Goal: Task Accomplishment & Management: Use online tool/utility

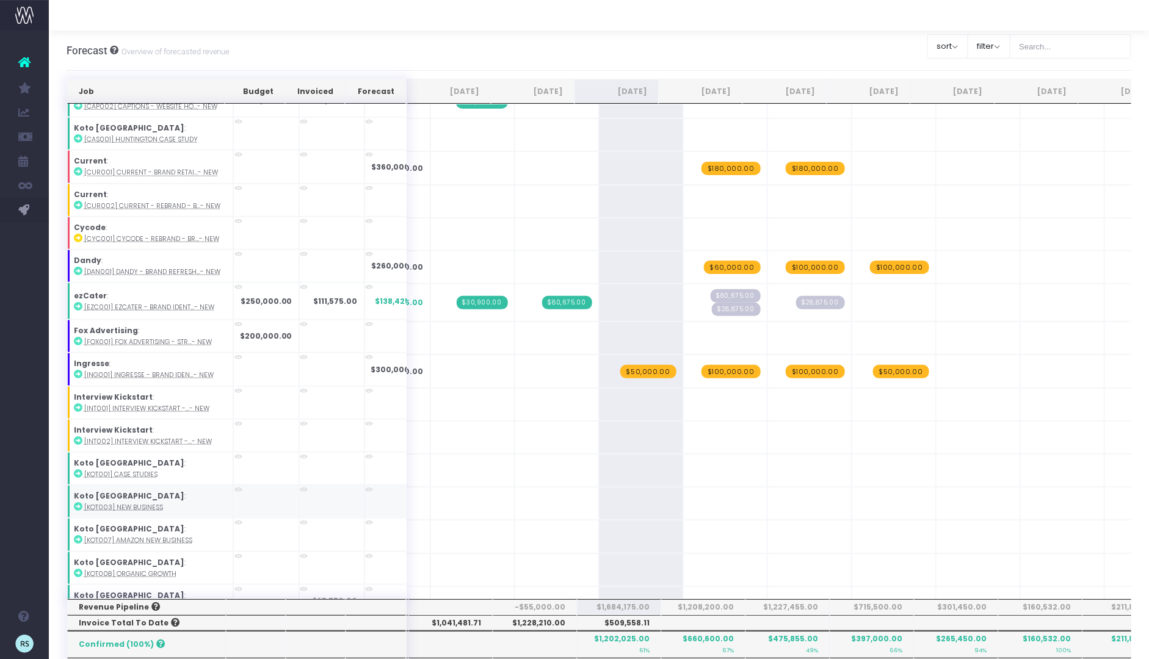
scroll to position [657, 0]
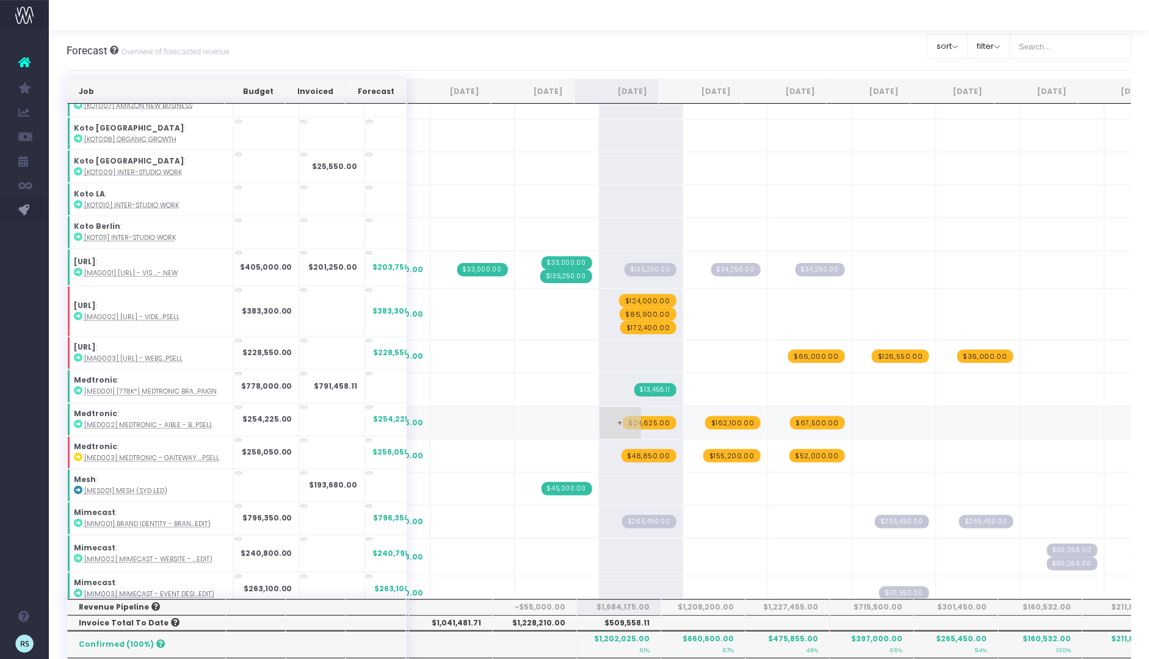
click at [632, 416] on span "$24,625.00" at bounding box center [649, 422] width 54 height 13
click at [707, 405] on div at bounding box center [599, 601] width 1065 height 1045
click at [707, 416] on span "$162,100.00" at bounding box center [733, 422] width 56 height 13
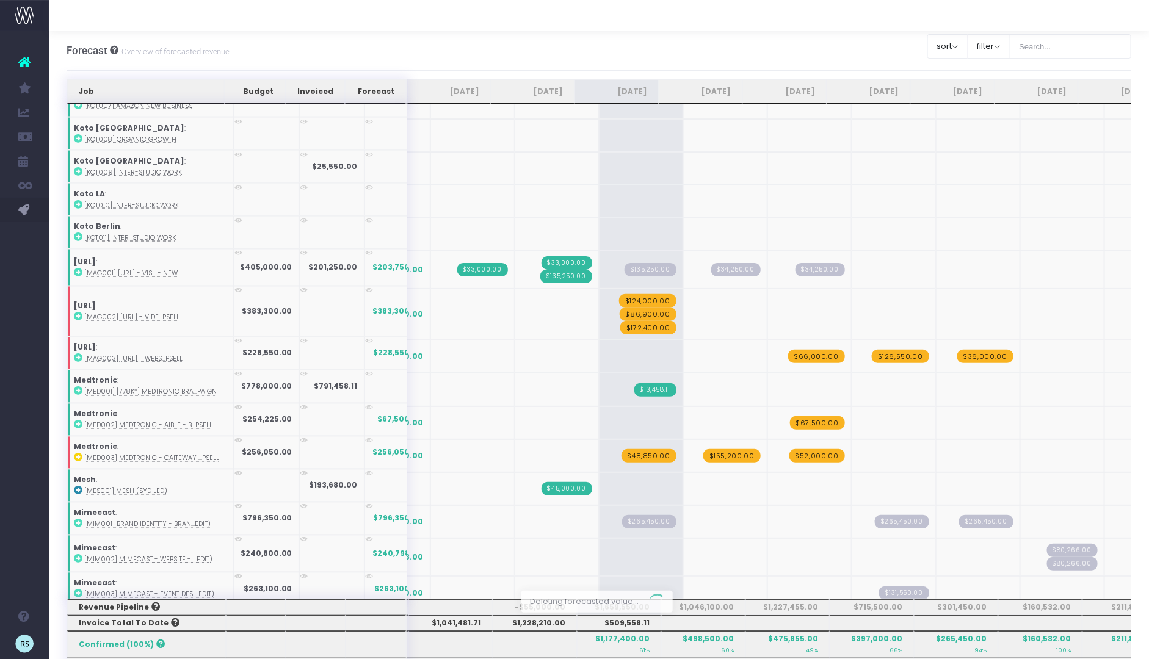
click at [795, 416] on span "$67,500.00" at bounding box center [817, 422] width 55 height 13
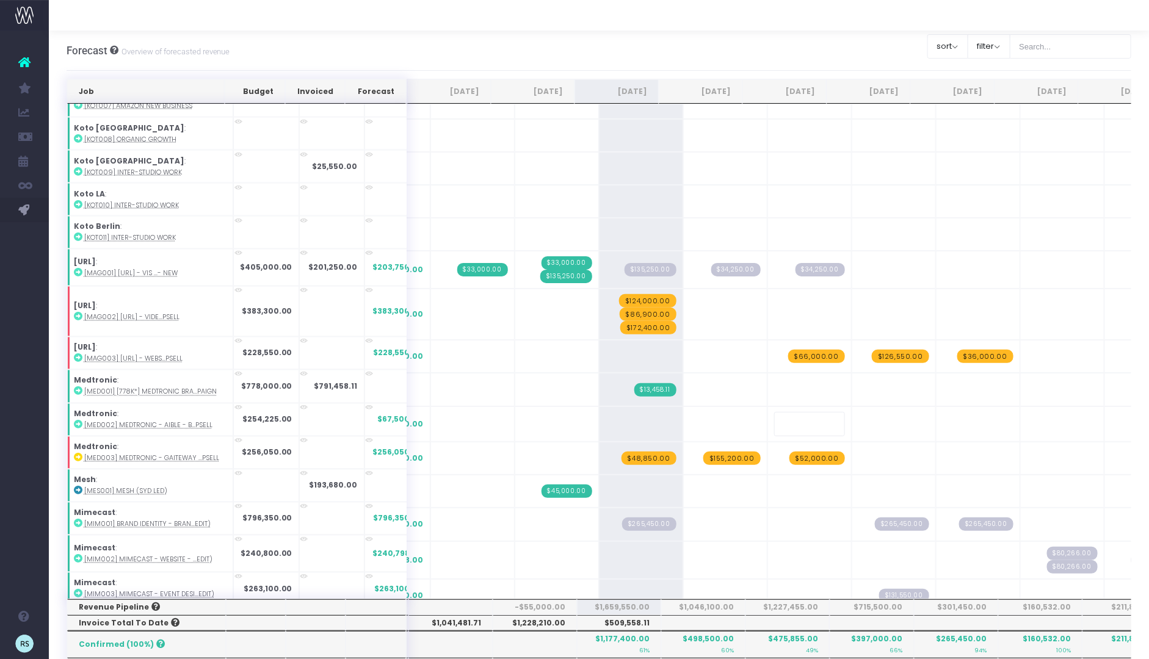
click at [732, 34] on div "Forecast Overview of forecasted revenue Clear Filters sort Sort by Job Name Des…" at bounding box center [599, 51] width 1065 height 40
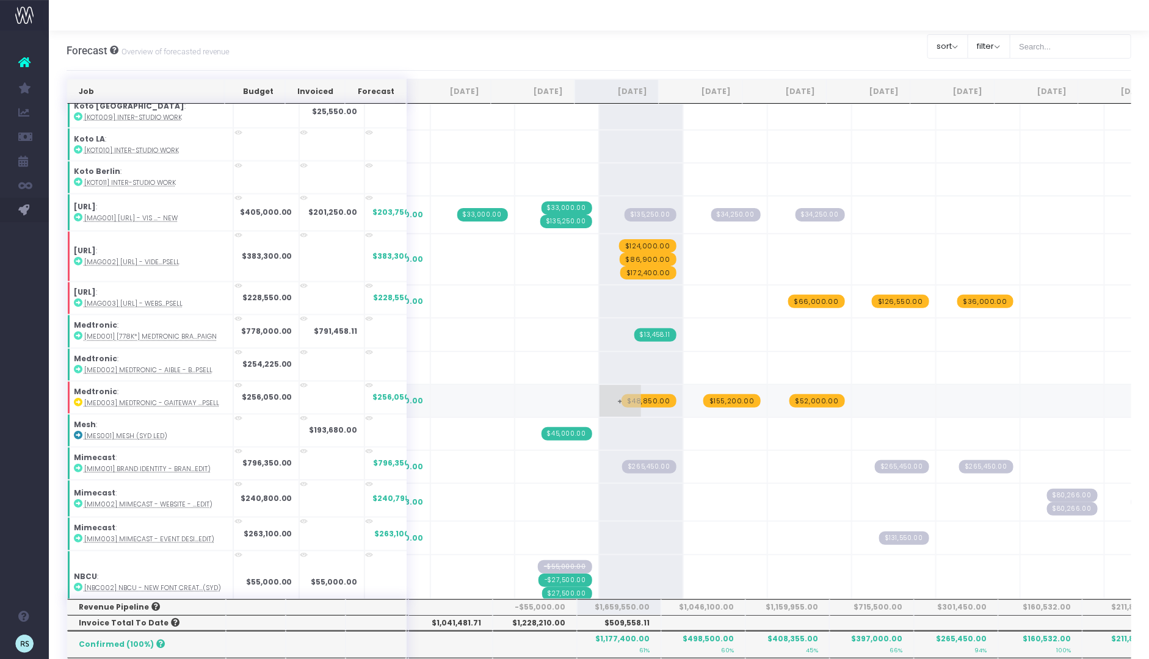
click at [623, 394] on span "$48,850.00" at bounding box center [648, 400] width 55 height 13
click at [711, 383] on div at bounding box center [599, 601] width 1065 height 1045
click at [711, 394] on span "$155,200.00" at bounding box center [731, 400] width 57 height 13
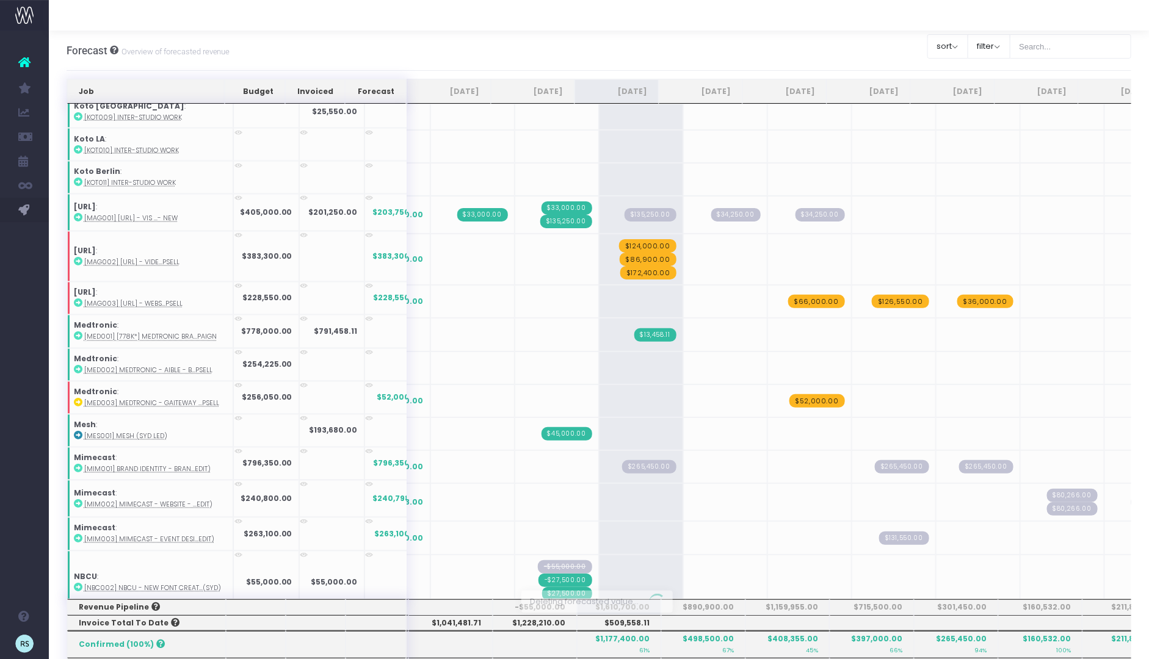
click at [801, 384] on div at bounding box center [599, 601] width 1065 height 1045
click at [801, 394] on span "$52,000.00" at bounding box center [817, 400] width 56 height 13
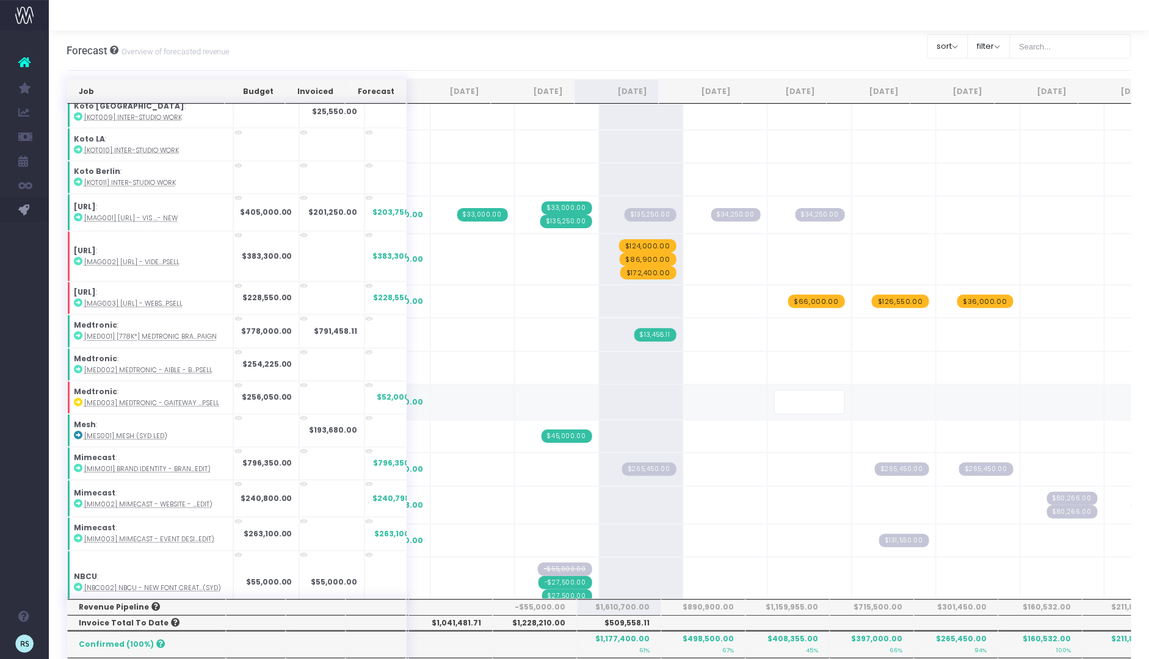
click at [562, 38] on div "Forecast Overview of forecasted revenue Clear Filters sort Sort by Job Name Des…" at bounding box center [599, 51] width 1065 height 40
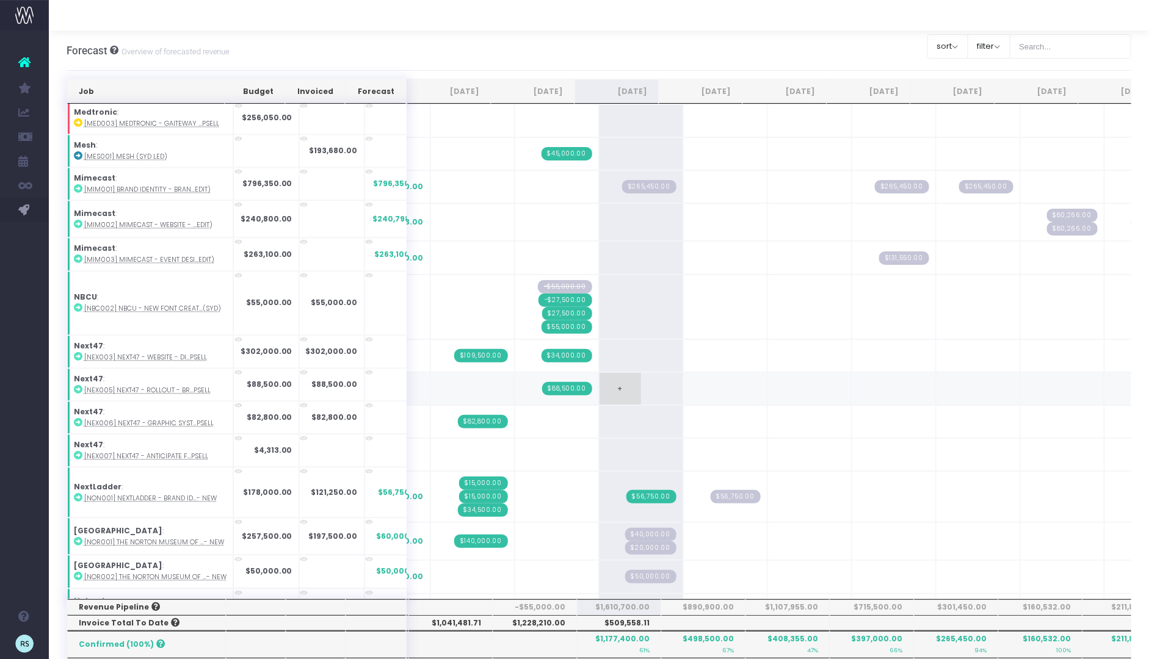
scroll to position [1415, 0]
